Goal: Find contact information: Find contact information

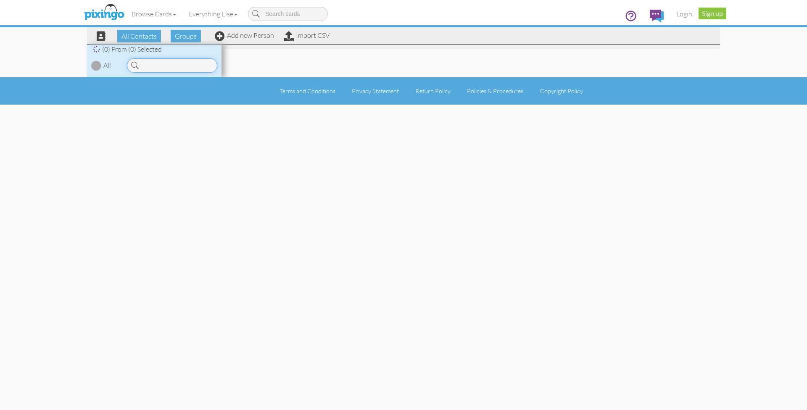
click at [182, 67] on input at bounding box center [172, 65] width 90 height 14
click at [192, 67] on input at bounding box center [172, 65] width 90 height 14
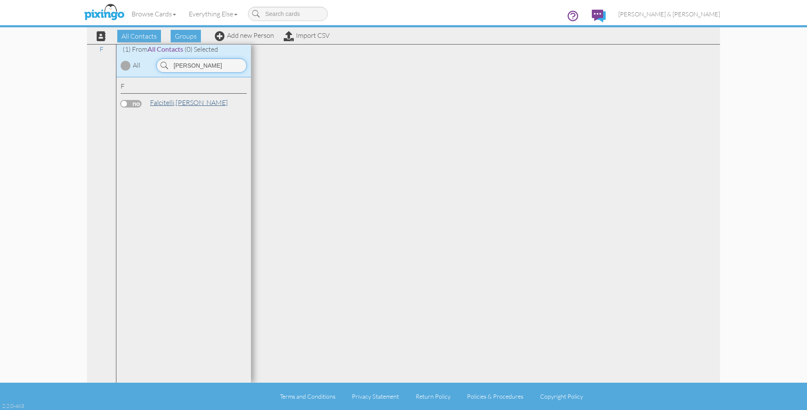
type input "[PERSON_NAME]"
click at [179, 101] on link "[PERSON_NAME]" at bounding box center [188, 103] width 79 height 10
click at [177, 102] on link "[PERSON_NAME]" at bounding box center [188, 103] width 79 height 10
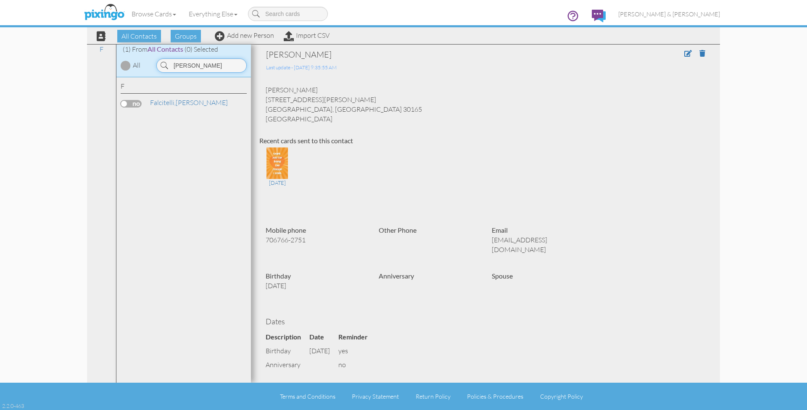
click at [214, 68] on input "[PERSON_NAME]" at bounding box center [201, 65] width 90 height 14
